Goal: Navigation & Orientation: Find specific page/section

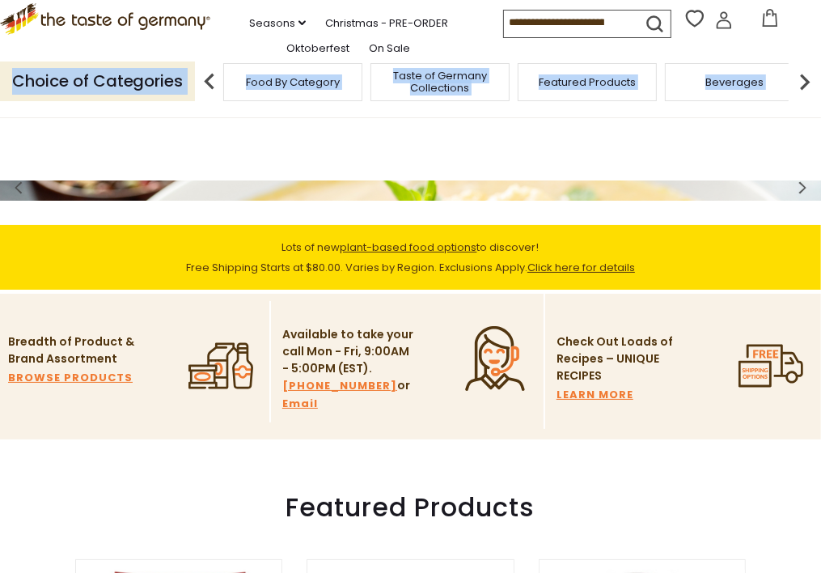
drag, startPoint x: 819, startPoint y: 35, endPoint x: 812, endPoint y: 87, distance: 52.3
click at [812, 87] on header "Free Shipping Starts at $80.00. Varies by Region. Exclusions Apply. Click here …" at bounding box center [410, 59] width 821 height 118
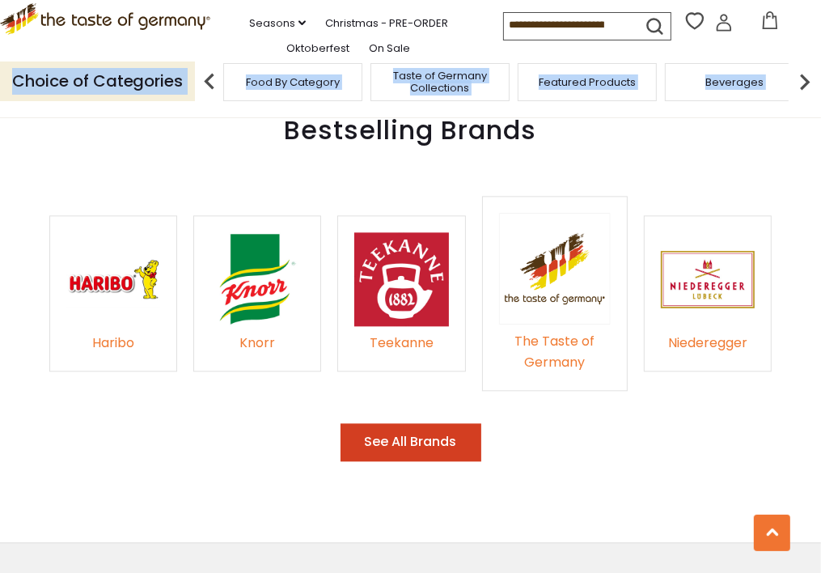
scroll to position [2369, 0]
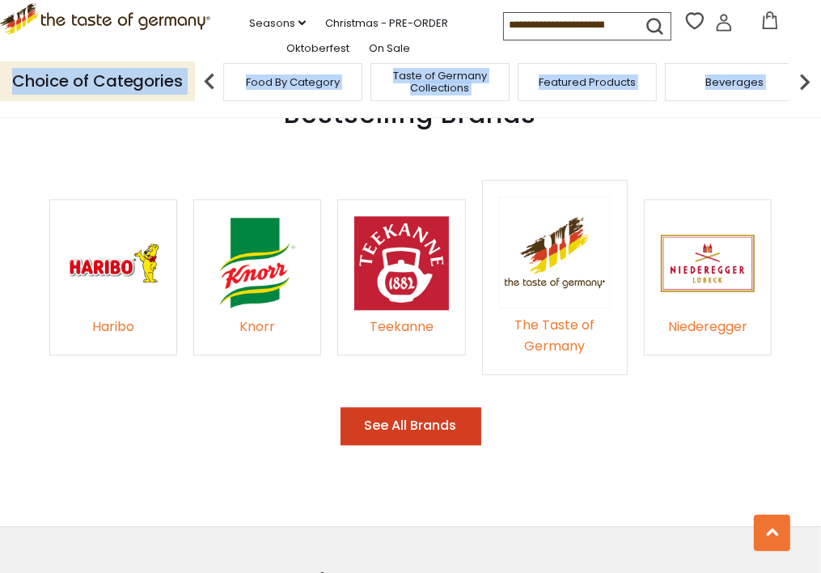
click at [439, 407] on button "See All Brands" at bounding box center [411, 426] width 141 height 38
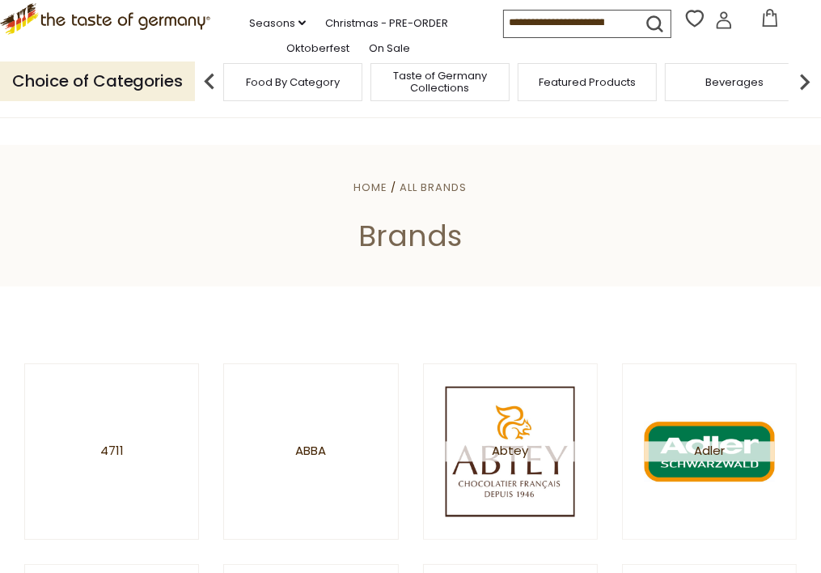
click at [311, 88] on span "Food By Category" at bounding box center [293, 82] width 94 height 12
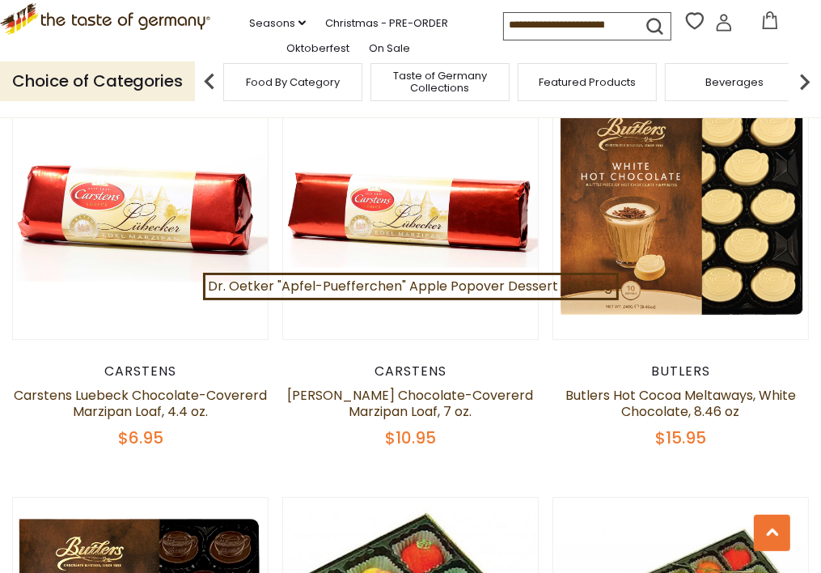
scroll to position [3097, 0]
